Goal: Information Seeking & Learning: Learn about a topic

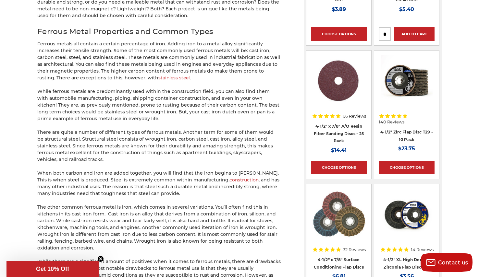
scroll to position [672, 0]
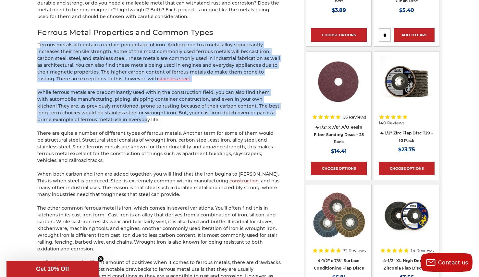
drag, startPoint x: 39, startPoint y: 44, endPoint x: 101, endPoint y: 115, distance: 94.0
click at [41, 51] on p "Ferrous metals all contain a certain percentage of iron. Adding iron to a metal…" at bounding box center [158, 62] width 243 height 41
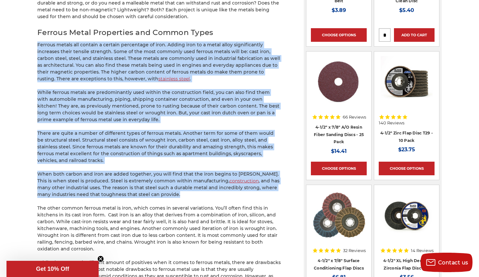
drag, startPoint x: 37, startPoint y: 45, endPoint x: 169, endPoint y: 190, distance: 195.9
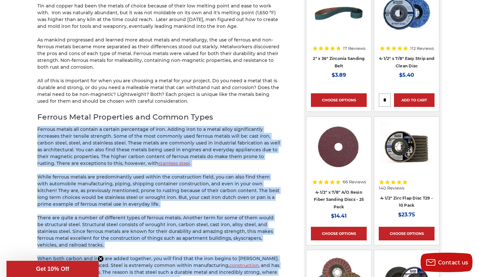
scroll to position [589, 0]
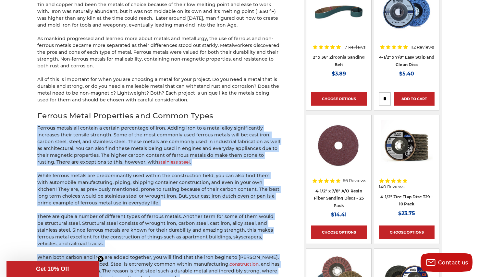
copy div "Loremip dolors ame consect a elitsed doeiusmodt in utla. Etdolo magn al e admin…"
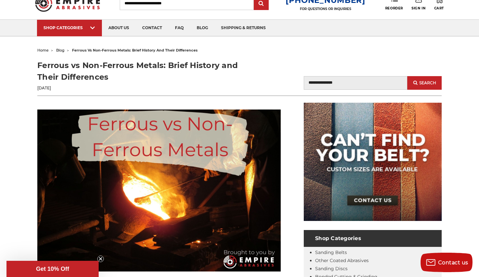
scroll to position [0, 0]
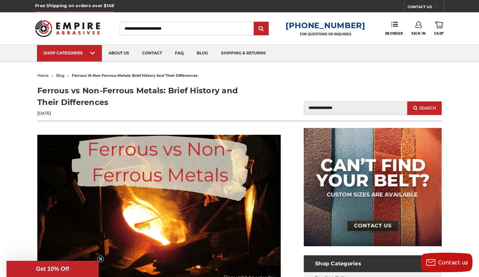
drag, startPoint x: 39, startPoint y: 88, endPoint x: 113, endPoint y: 103, distance: 75.5
click at [113, 103] on h1 "Ferrous vs Non-Ferrous Metals: Brief History and Their Differences" at bounding box center [138, 96] width 202 height 23
copy h1 "Ferrous vs Non-Ferrous Metals: Brief History and Their Differences"
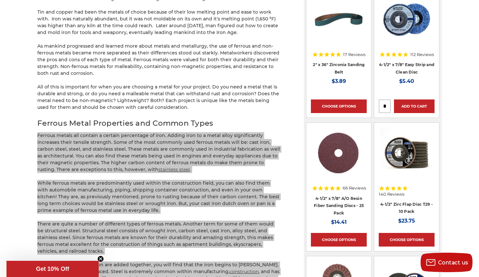
scroll to position [582, 0]
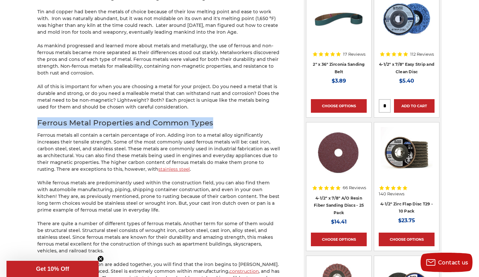
drag, startPoint x: 39, startPoint y: 122, endPoint x: 215, endPoint y: 127, distance: 175.3
click at [214, 127] on h2 "Ferrous Metal Properties and Common Types" at bounding box center [158, 122] width 243 height 11
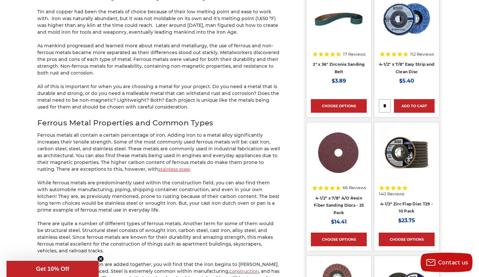
drag, startPoint x: 249, startPoint y: 138, endPoint x: 251, endPoint y: 142, distance: 4.1
click at [248, 138] on p "Ferrous metals all contain a certain percentage of iron. Adding iron to a metal…" at bounding box center [158, 152] width 243 height 41
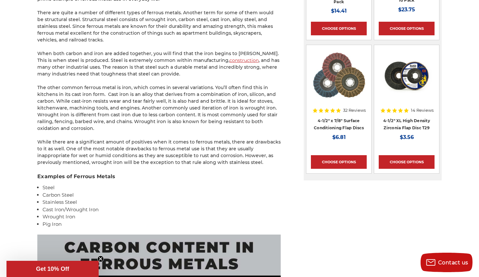
scroll to position [794, 0]
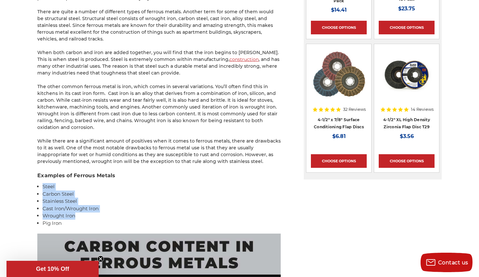
drag, startPoint x: 43, startPoint y: 187, endPoint x: 100, endPoint y: 218, distance: 64.6
click at [100, 218] on ul "Steel Carbon Steel Stainless Steel Cast Iron/Wrought Iron Wrought Iron Pig Iron" at bounding box center [162, 205] width 238 height 44
copy ul "Steel Carbon Steel Stainless Steel Cast Iron/Wrought Iron Wrought Iron"
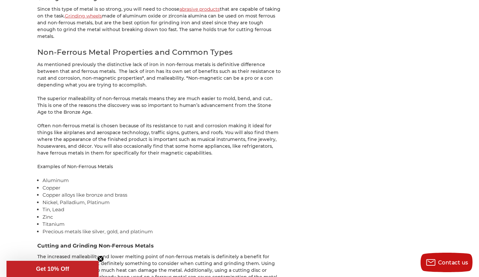
scroll to position [1204, 0]
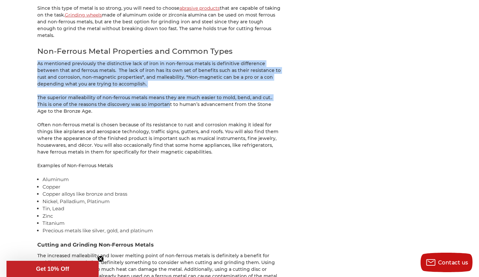
drag, startPoint x: 37, startPoint y: 55, endPoint x: 154, endPoint y: 94, distance: 123.3
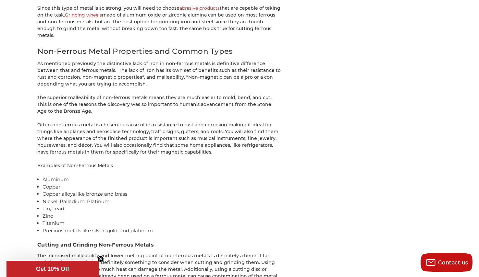
click at [146, 70] on p "As mentioned previously the distinctive lack of iron in non-ferrous metals is d…" at bounding box center [158, 73] width 243 height 27
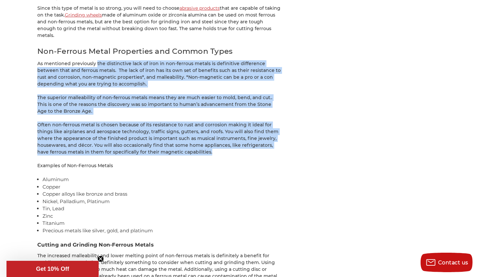
drag, startPoint x: 96, startPoint y: 56, endPoint x: 199, endPoint y: 145, distance: 135.6
copy div "lor ipsumdolors amet co adip el sed-doeiusm tempor in utlaboreet doloremagn ali…"
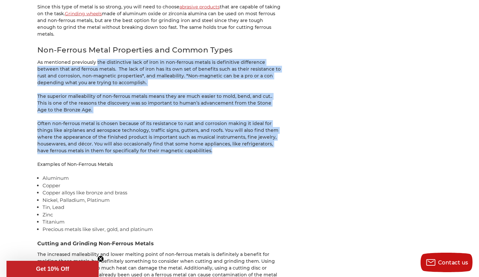
copy div "lor ipsumdolors amet co adip el sed-doeiusm tempor in utlaboreet doloremagn ali…"
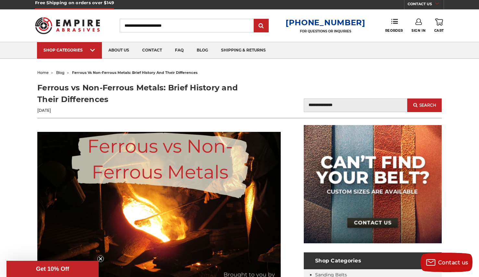
scroll to position [3, 0]
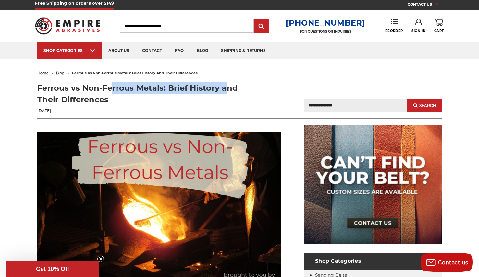
drag, startPoint x: 39, startPoint y: 87, endPoint x: 164, endPoint y: 87, distance: 124.6
click at [164, 87] on h1 "Ferrous vs Non-Ferrous Metals: Brief History and Their Differences" at bounding box center [138, 93] width 202 height 23
copy h1 "Ferrous vs Non-Ferrous Metals"
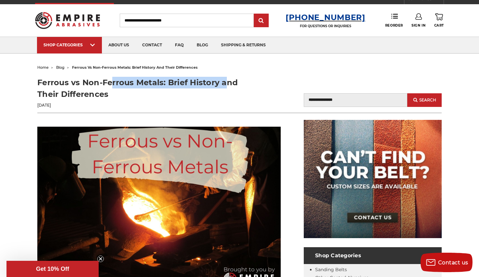
scroll to position [8, 0]
